Goal: Information Seeking & Learning: Learn about a topic

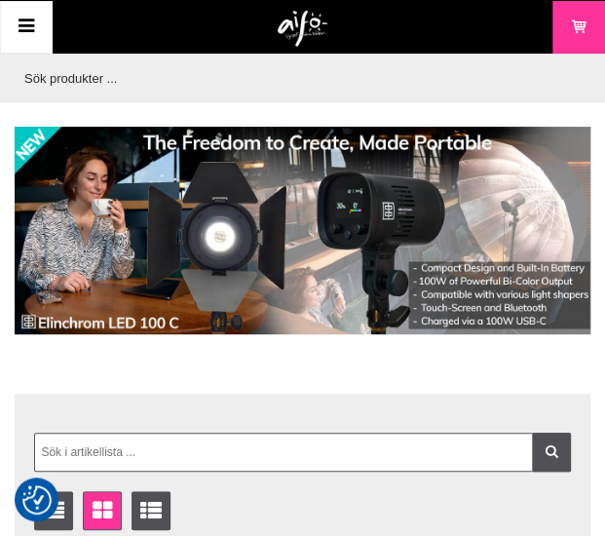
click at [25, 23] on icon at bounding box center [26, 27] width 23 height 28
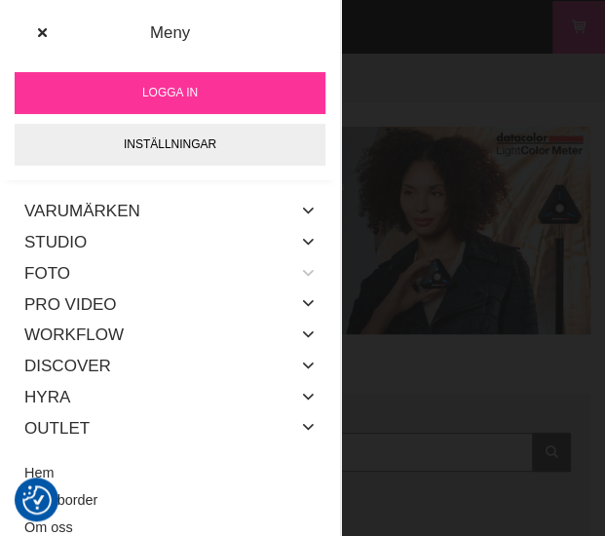
click at [300, 271] on icon at bounding box center [308, 273] width 16 height 25
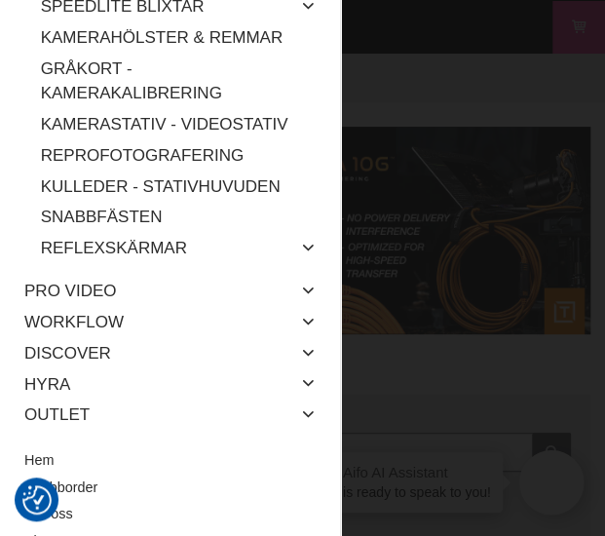
scroll to position [475, 0]
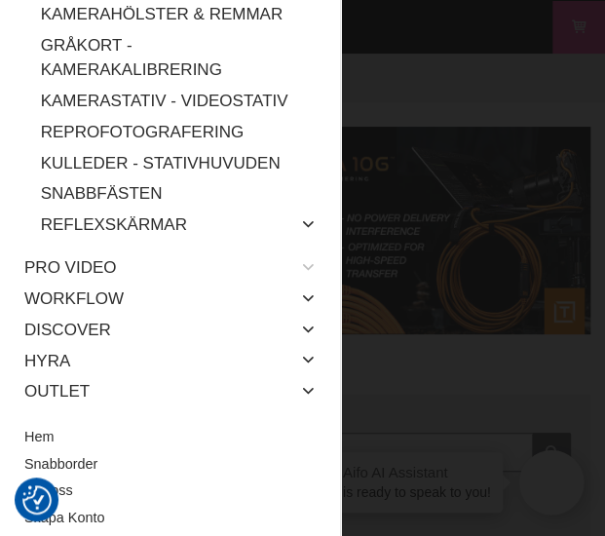
click at [300, 264] on icon at bounding box center [308, 267] width 16 height 25
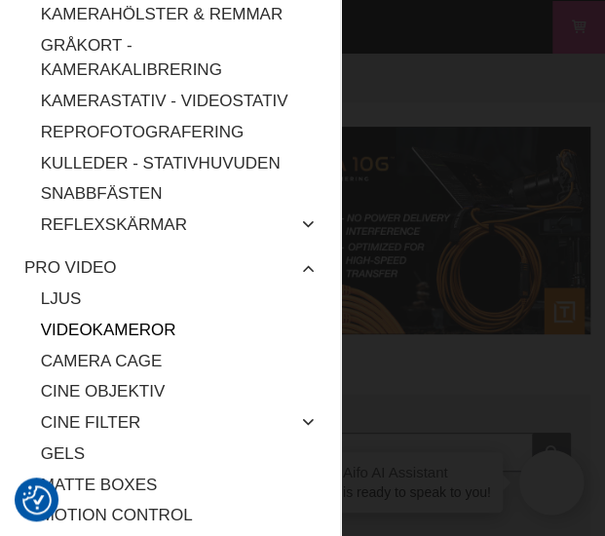
click at [159, 316] on link "Videokameror" at bounding box center [178, 330] width 275 height 31
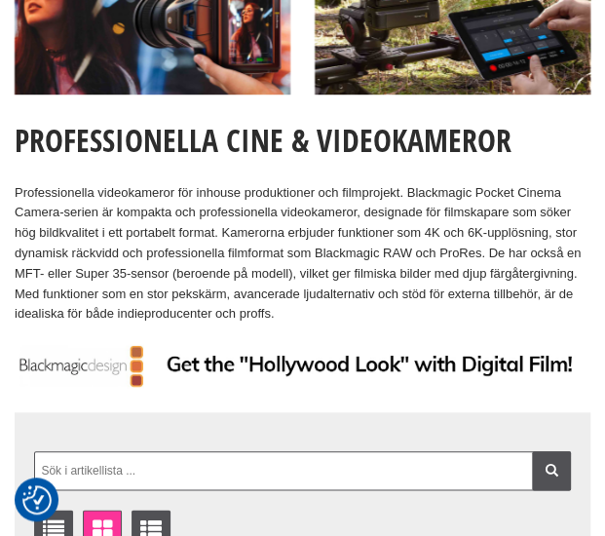
scroll to position [220, 0]
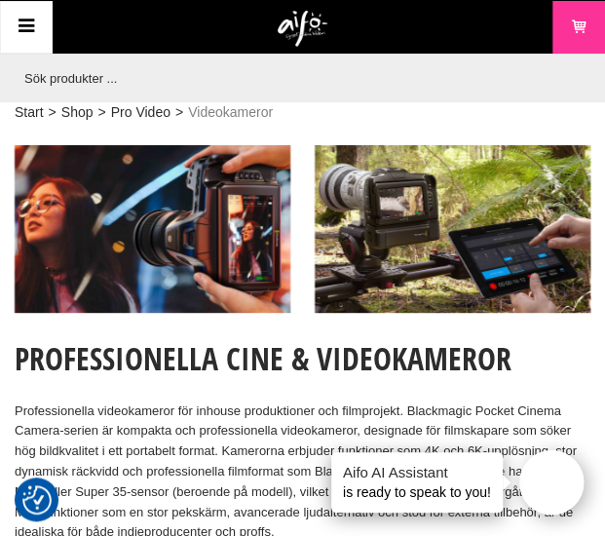
click at [38, 22] on link "Meny" at bounding box center [26, 27] width 53 height 53
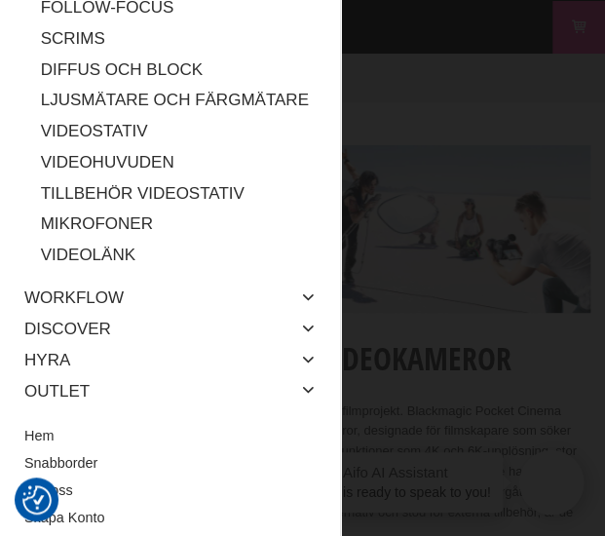
scroll to position [1038, 0]
click at [300, 394] on icon at bounding box center [308, 390] width 16 height 25
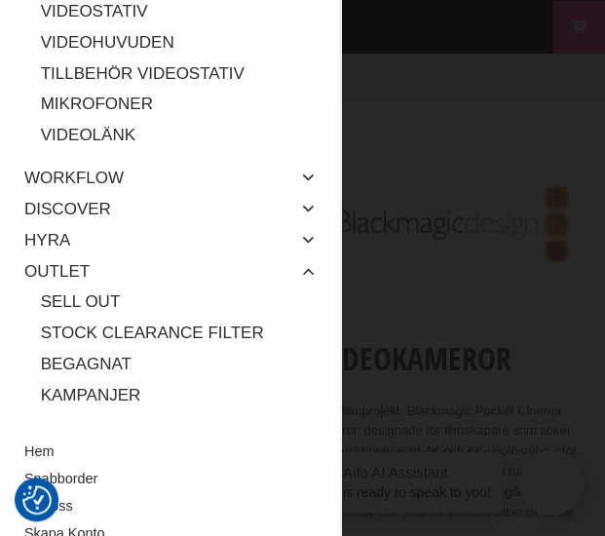
scroll to position [1138, 0]
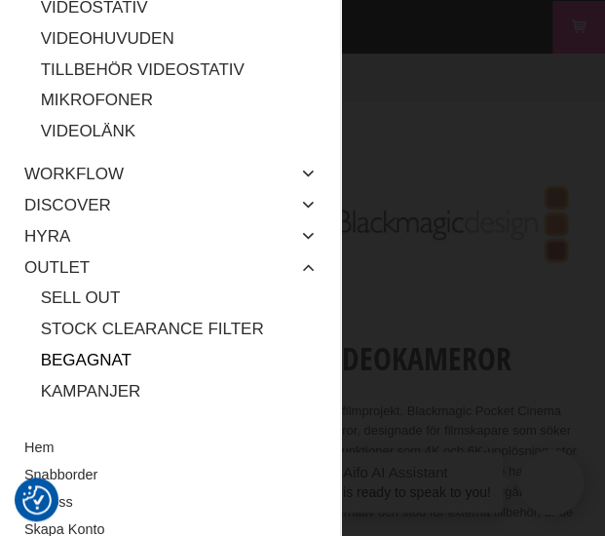
click at [108, 374] on link "Begagnat" at bounding box center [178, 360] width 275 height 31
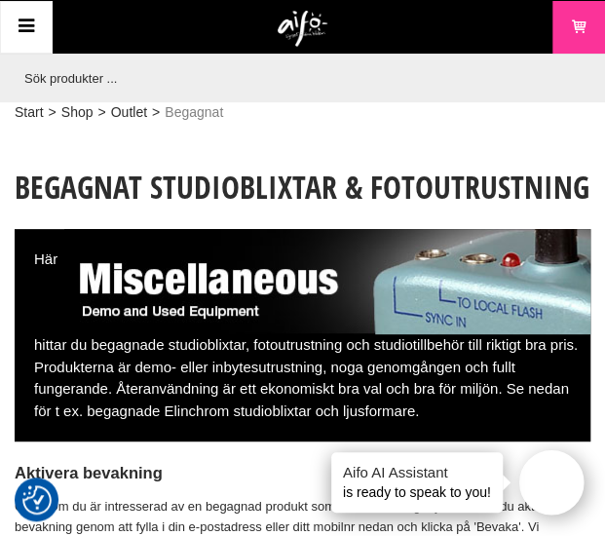
click at [31, 19] on icon at bounding box center [26, 27] width 23 height 28
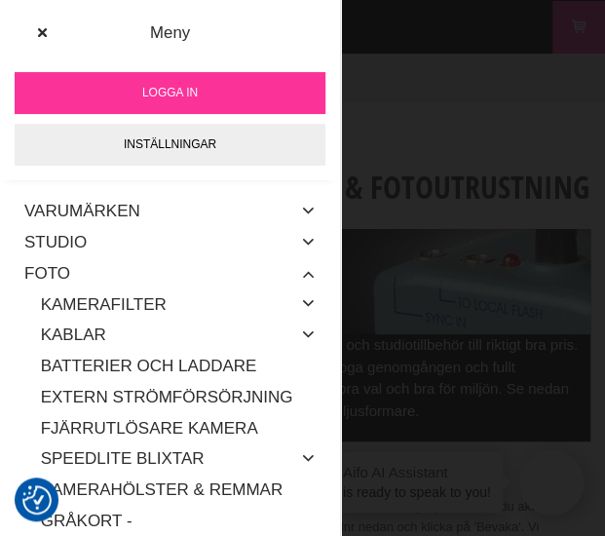
scroll to position [15, 0]
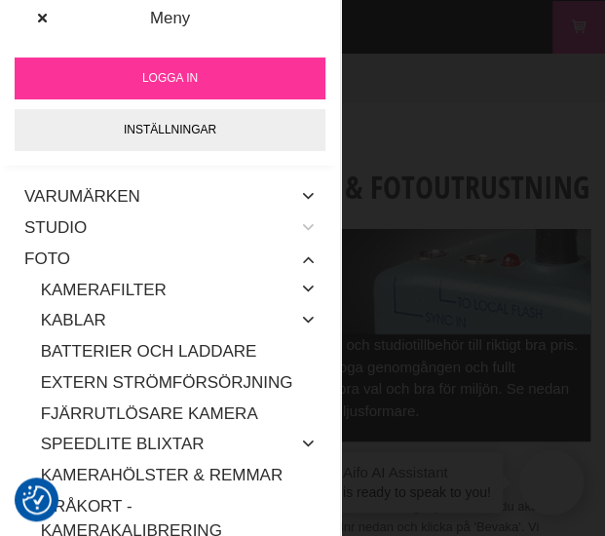
click at [300, 228] on icon at bounding box center [308, 227] width 16 height 25
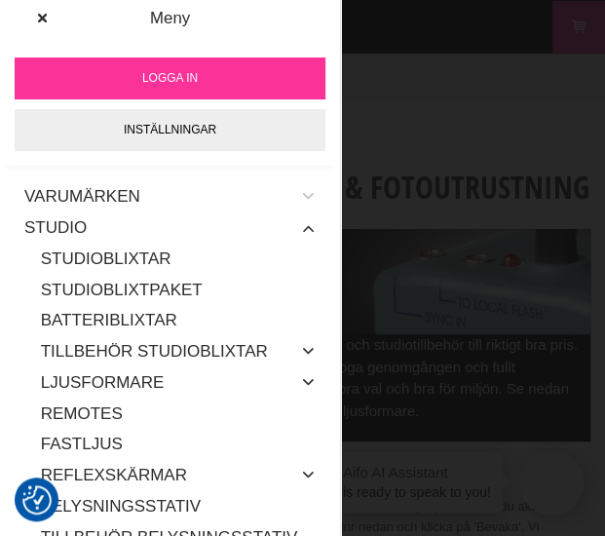
click at [300, 204] on icon at bounding box center [308, 196] width 16 height 25
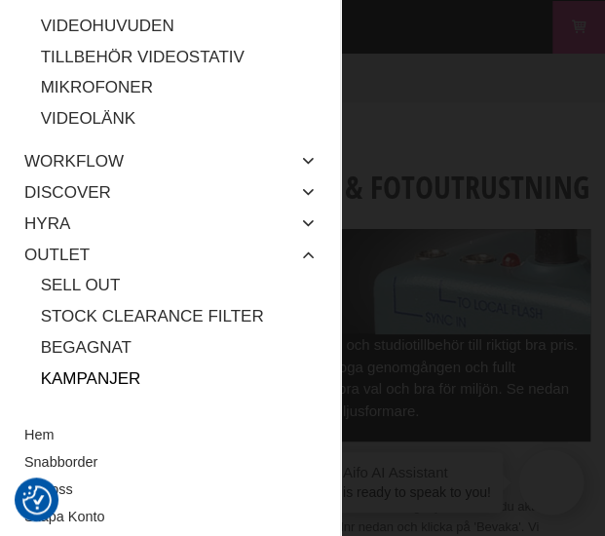
scroll to position [2585, 0]
click at [78, 480] on link "Om oss" at bounding box center [169, 489] width 291 height 27
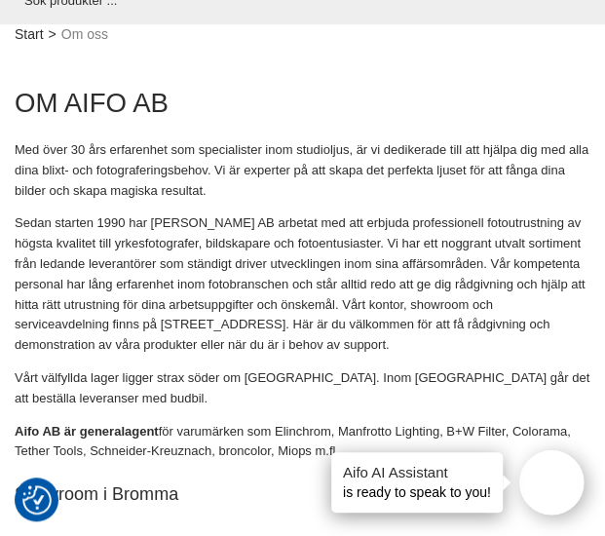
scroll to position [99, 0]
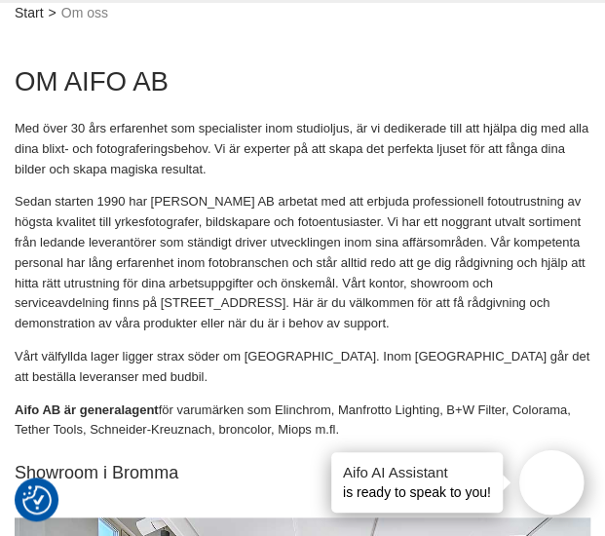
click at [190, 237] on p "Sedan starten 1990 har [PERSON_NAME] AB arbetat med att erbjuda professionell f…" at bounding box center [303, 263] width 576 height 142
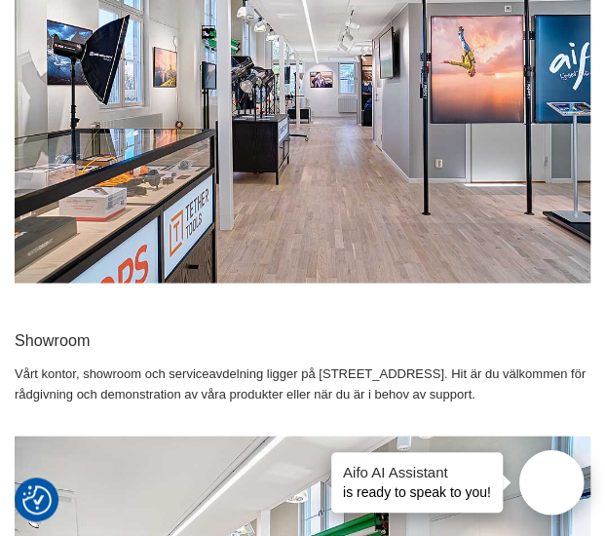
scroll to position [0, 0]
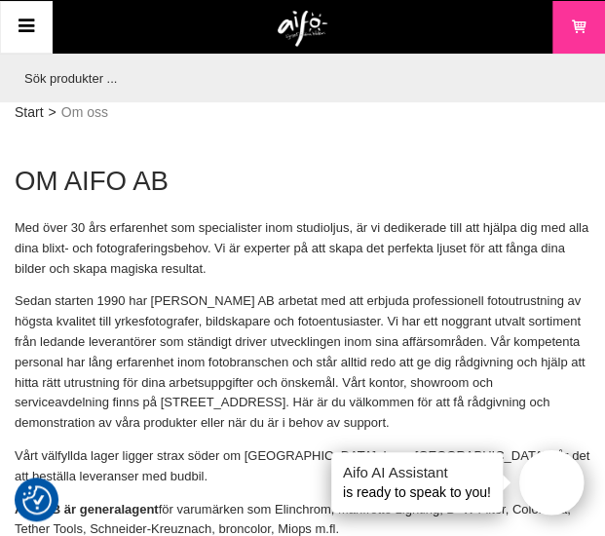
click at [34, 29] on icon at bounding box center [26, 27] width 23 height 28
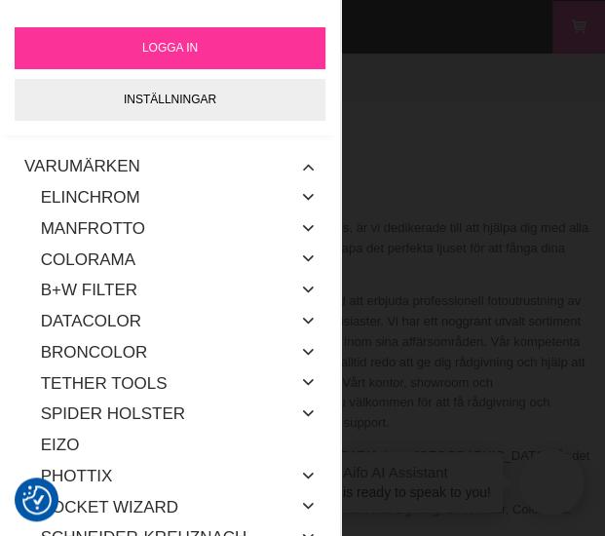
scroll to position [42, 0]
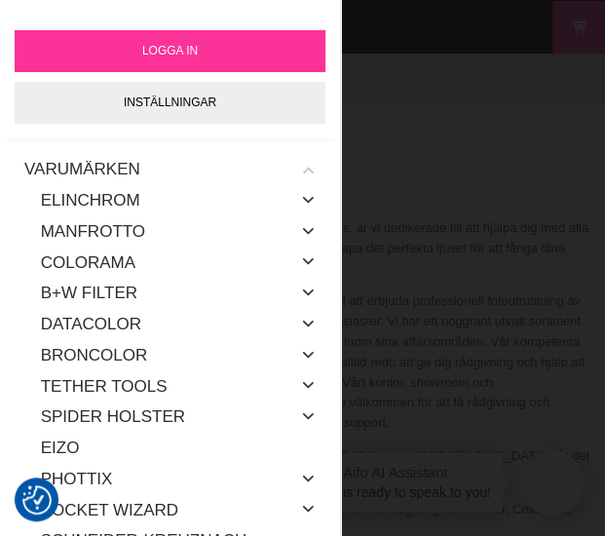
click at [300, 158] on icon at bounding box center [308, 169] width 16 height 25
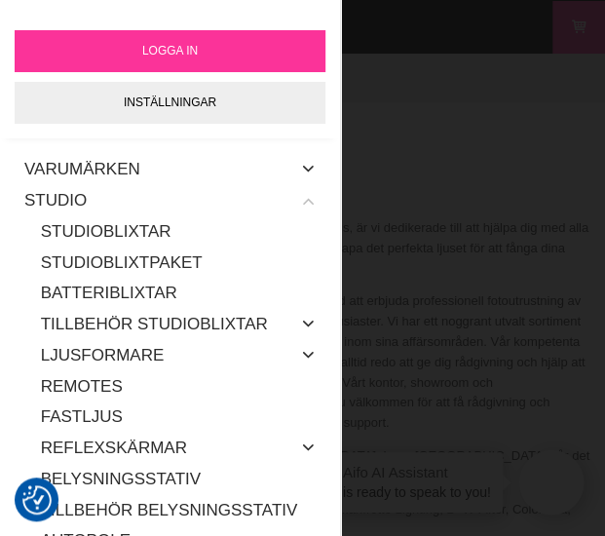
click at [300, 205] on icon at bounding box center [308, 200] width 16 height 25
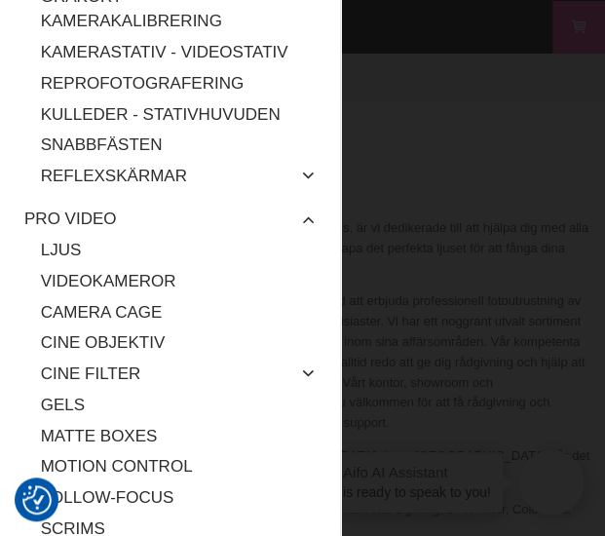
scroll to position [527, 0]
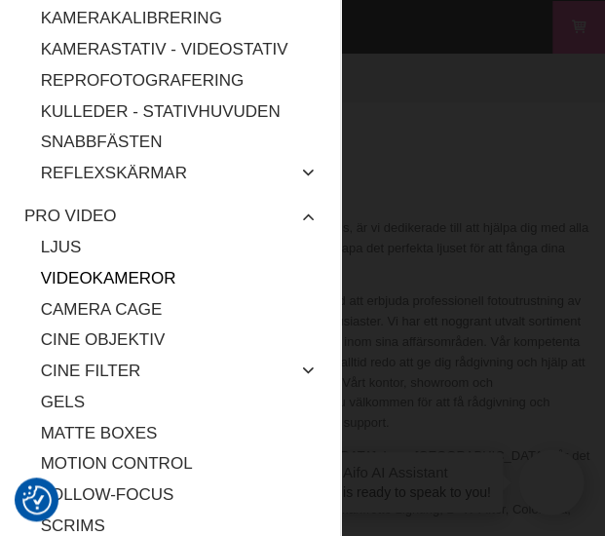
click at [140, 263] on link "Videokameror" at bounding box center [178, 278] width 275 height 31
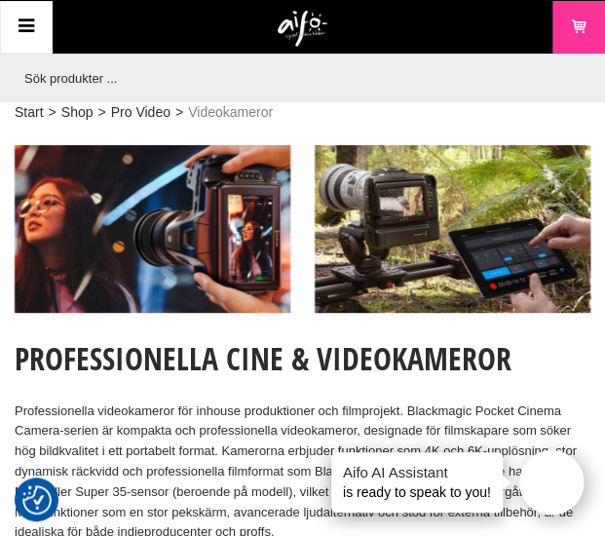
click at [231, 67] on input "text" at bounding box center [298, 78] width 566 height 49
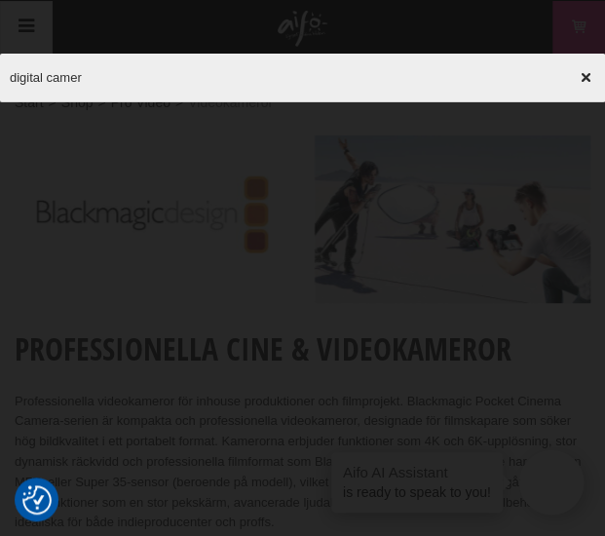
type input "digital camera"
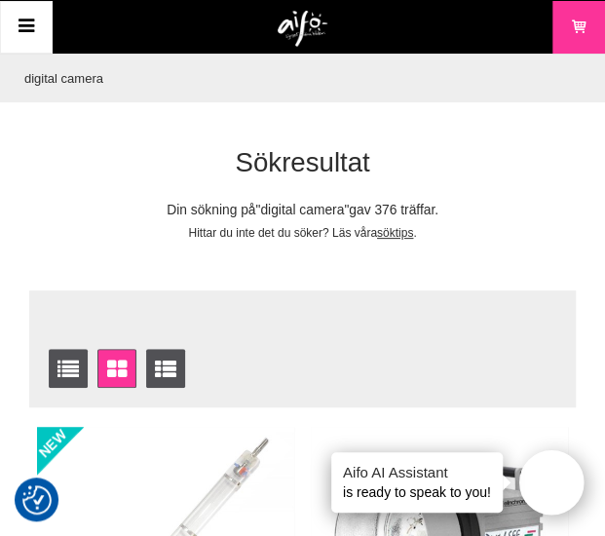
drag, startPoint x: 134, startPoint y: 71, endPoint x: -99, endPoint y: 66, distance: 233.8
click at [0, 66] on html "Vi värdesätter din integritet Vi och våra 1514 partners använder cookies och an…" at bounding box center [302, 268] width 605 height 536
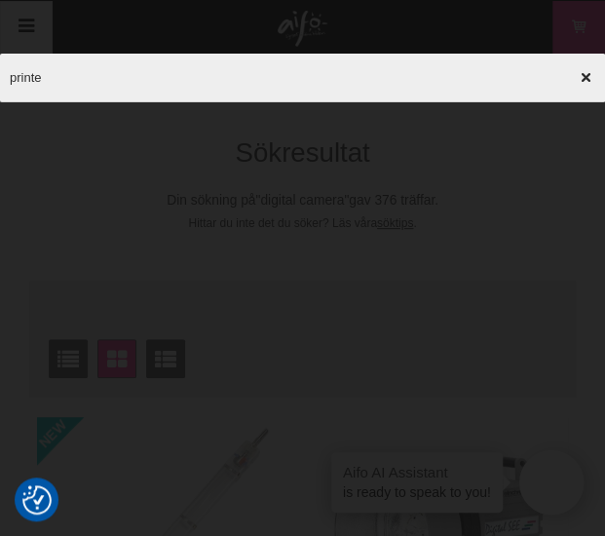
type input "printer"
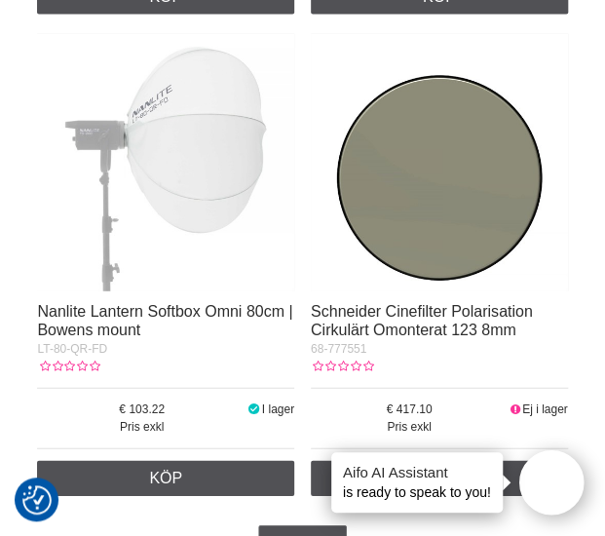
scroll to position [6838, 0]
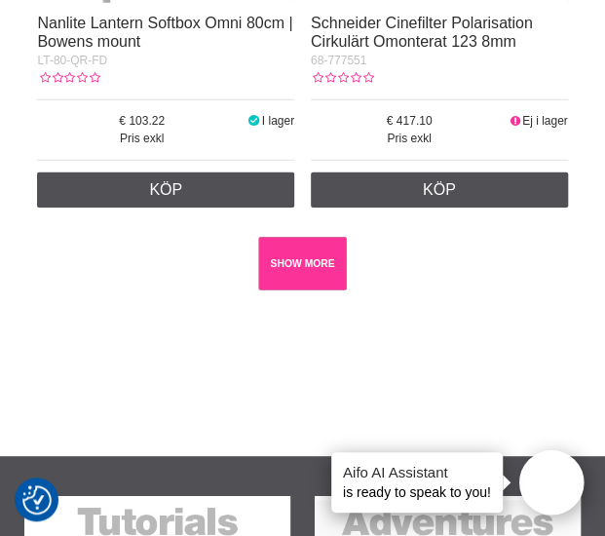
click at [295, 290] on link "SHOW MORE" at bounding box center [302, 264] width 89 height 54
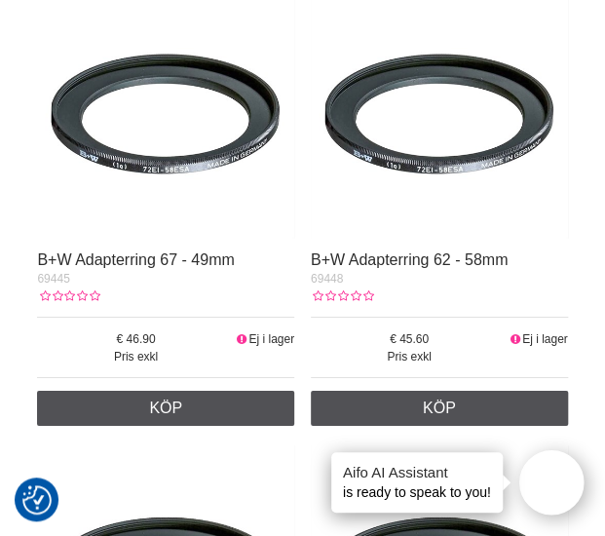
scroll to position [14100, 0]
